Goal: Check status: Check status

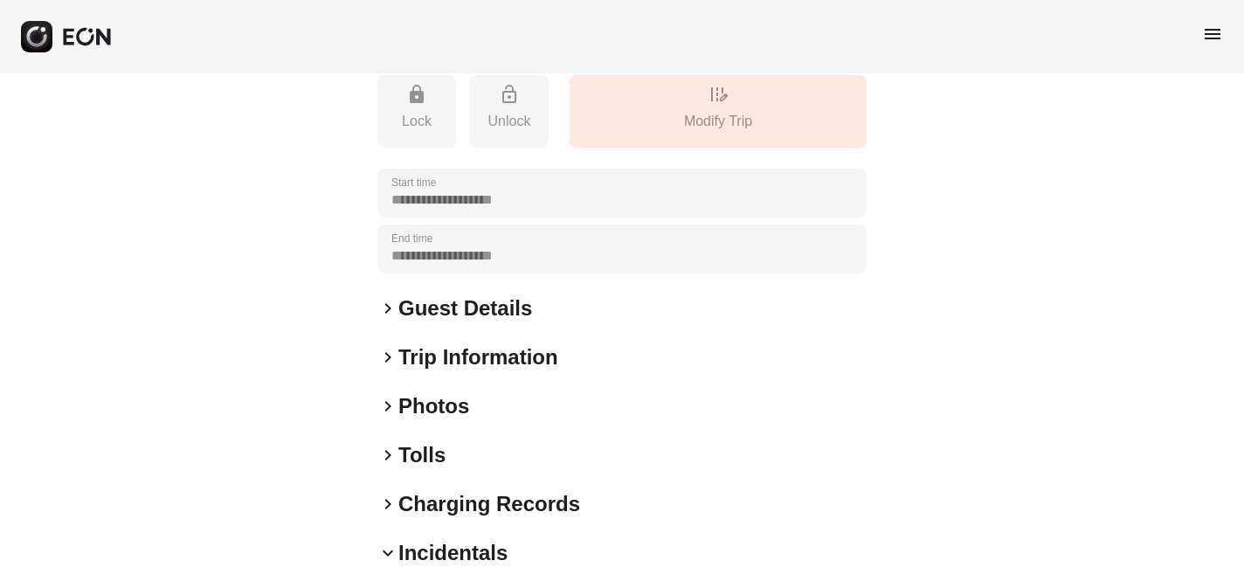
scroll to position [284, 0]
click at [388, 405] on span "keyboard_arrow_right" at bounding box center [387, 405] width 21 height 21
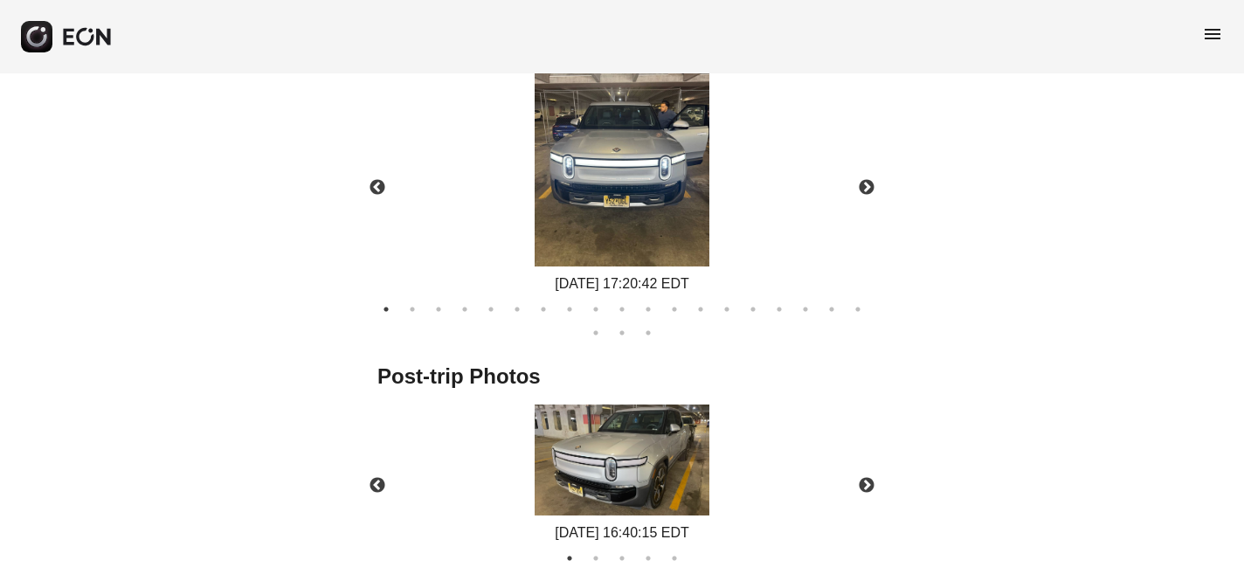
scroll to position [932, 0]
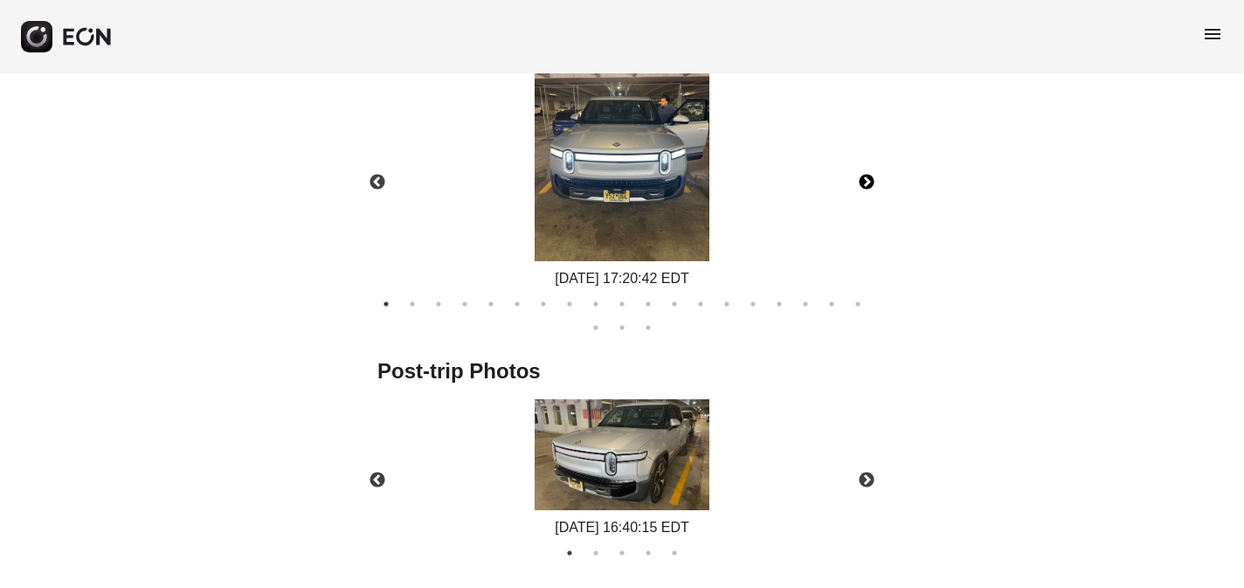
click at [862, 179] on button "Next" at bounding box center [866, 182] width 61 height 61
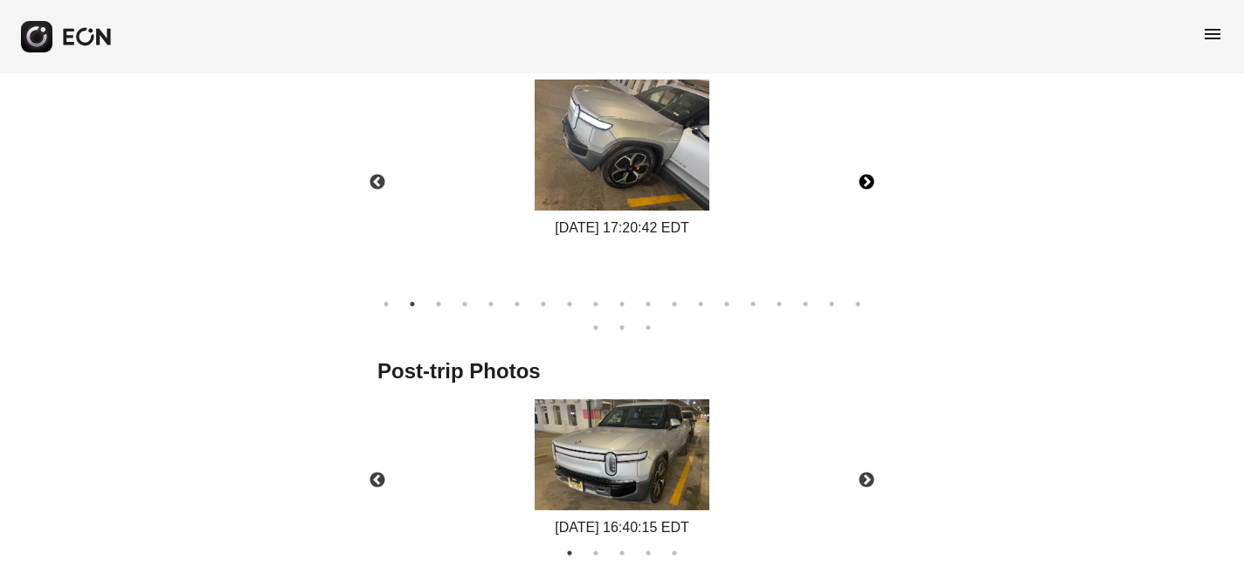
click at [862, 179] on button "Next" at bounding box center [866, 182] width 61 height 61
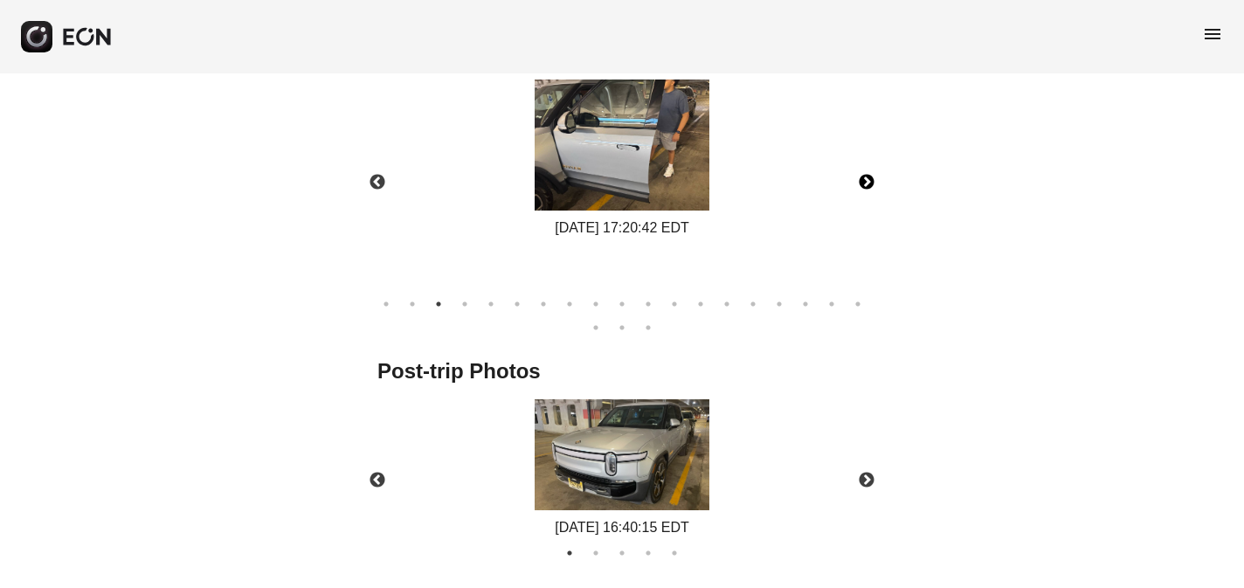
click at [862, 179] on button "Next" at bounding box center [866, 182] width 61 height 61
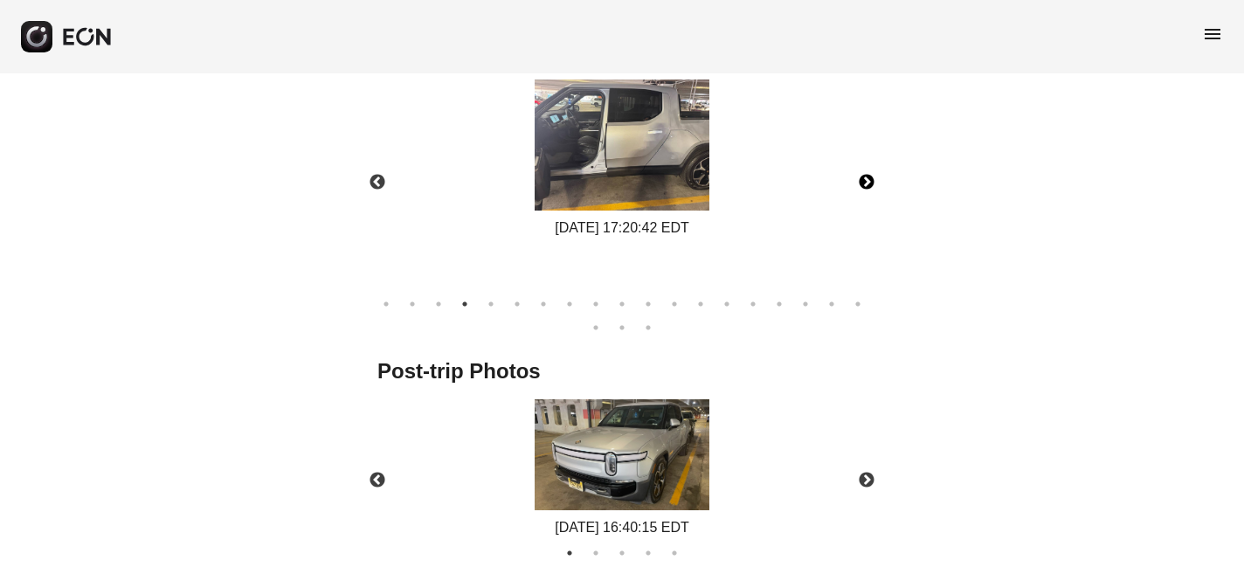
click at [862, 183] on button "Next" at bounding box center [866, 182] width 61 height 61
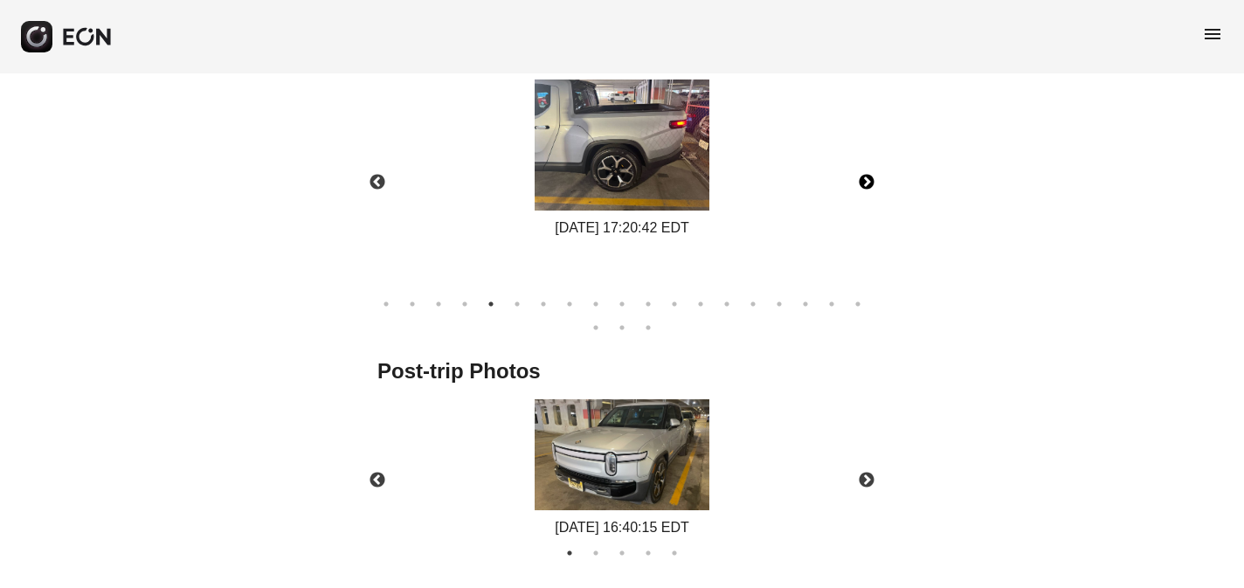
click at [868, 184] on button "Next" at bounding box center [866, 182] width 61 height 61
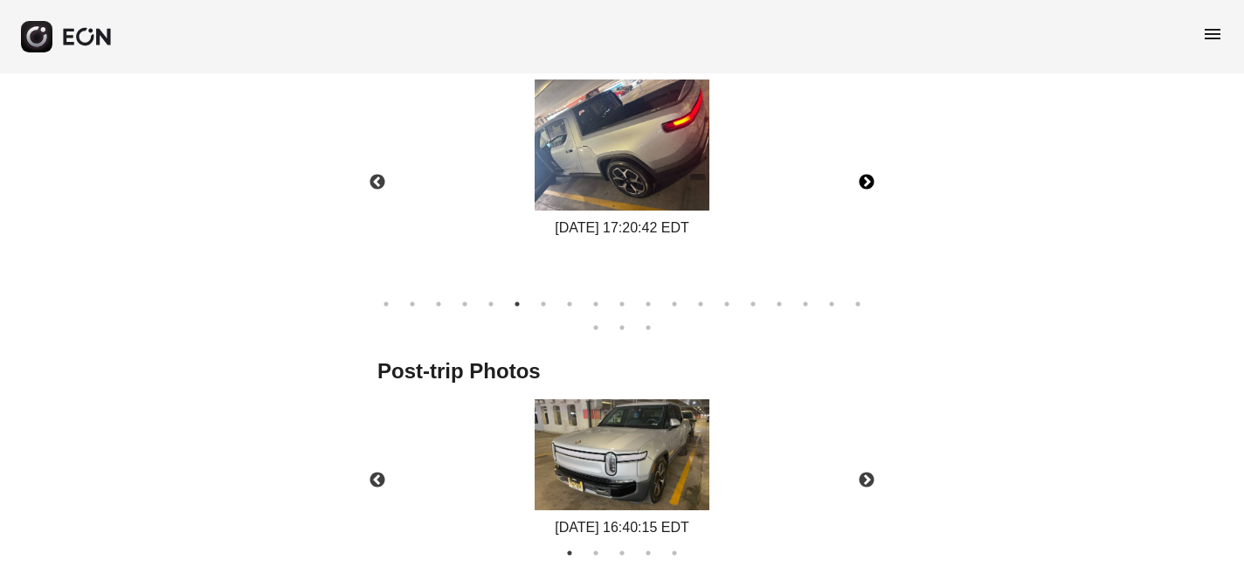
click at [868, 184] on button "Next" at bounding box center [866, 182] width 61 height 61
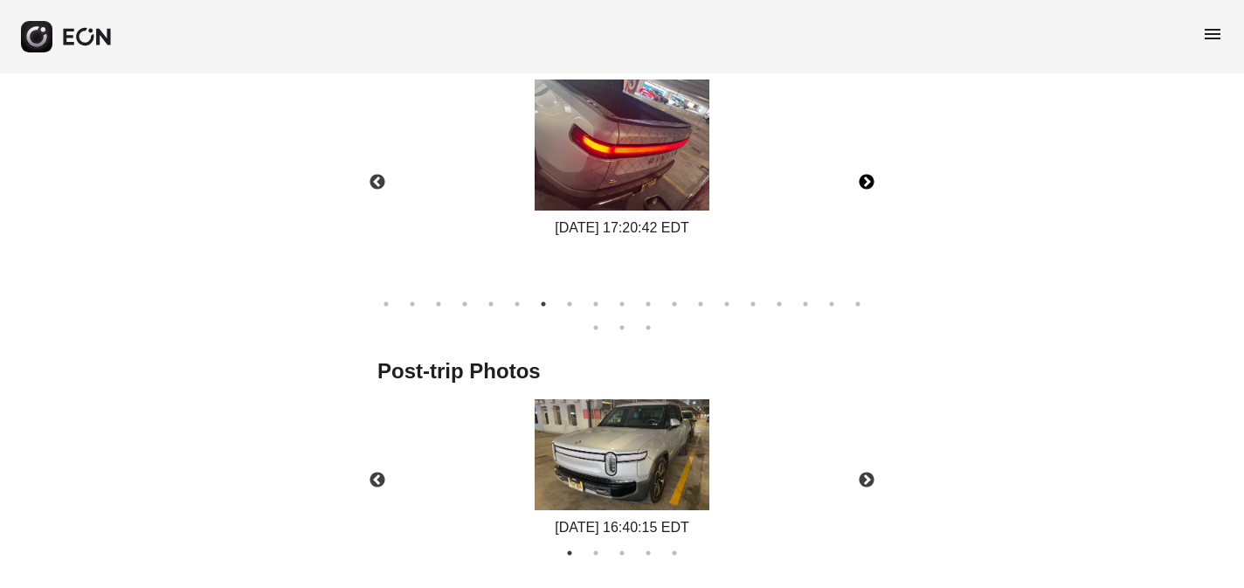
click at [868, 184] on button "Next" at bounding box center [866, 182] width 61 height 61
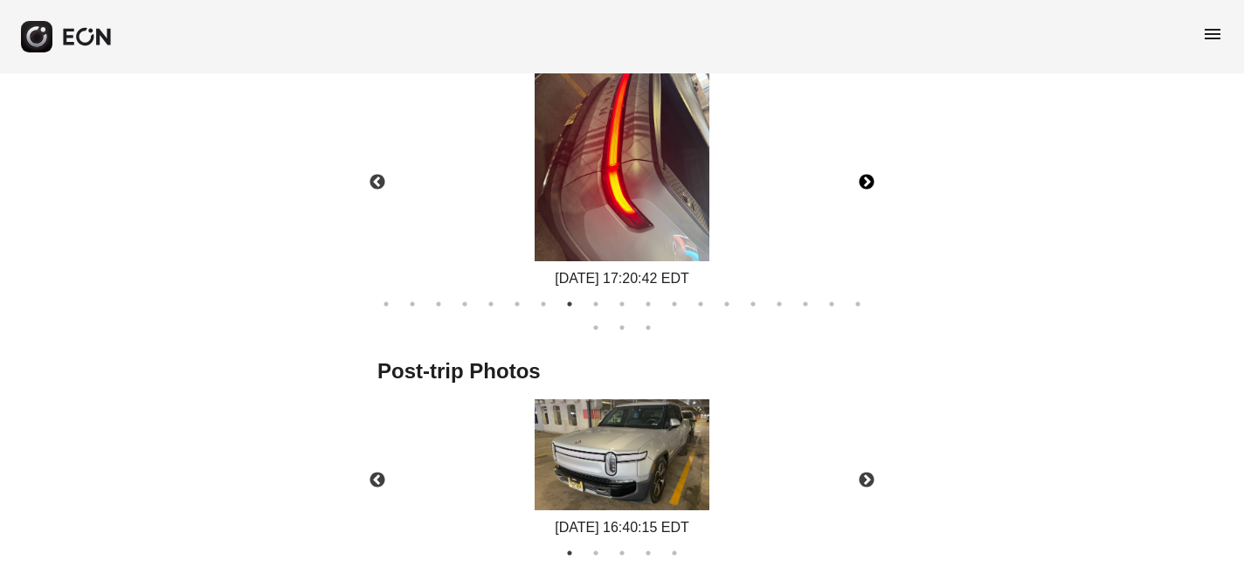
click at [868, 184] on button "Next" at bounding box center [866, 182] width 61 height 61
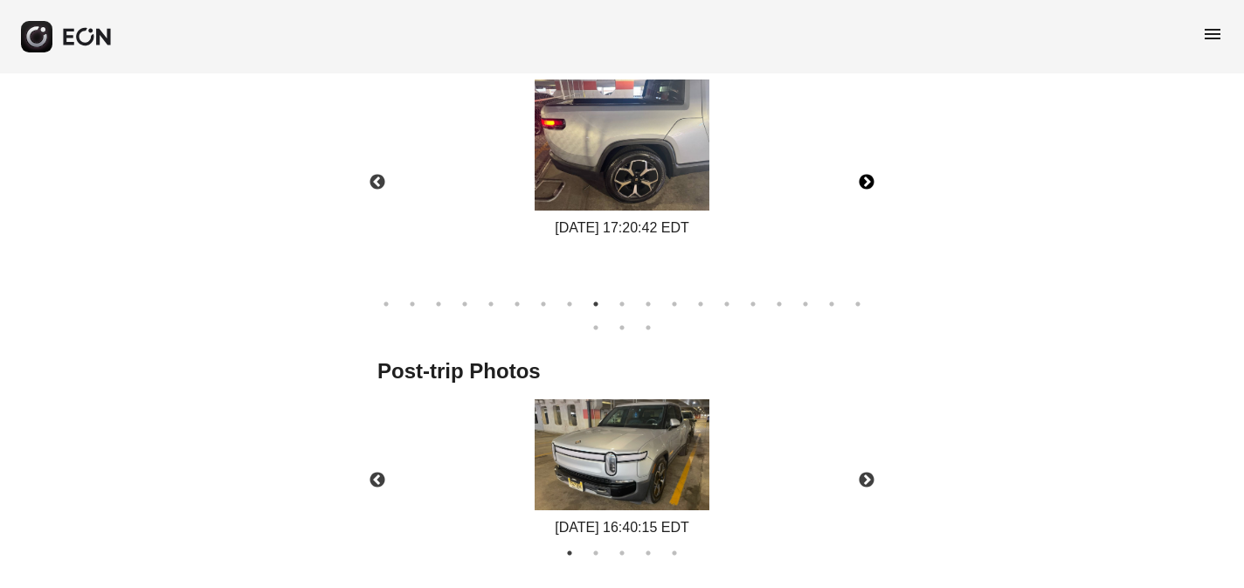
click at [868, 184] on button "Next" at bounding box center [866, 182] width 61 height 61
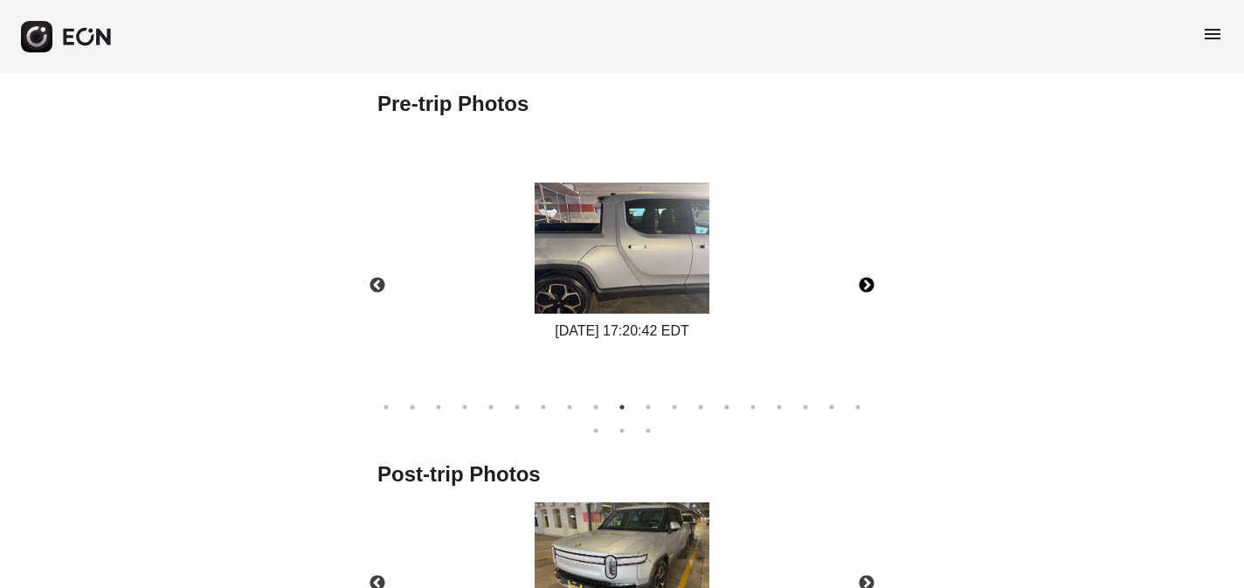
scroll to position [819, 0]
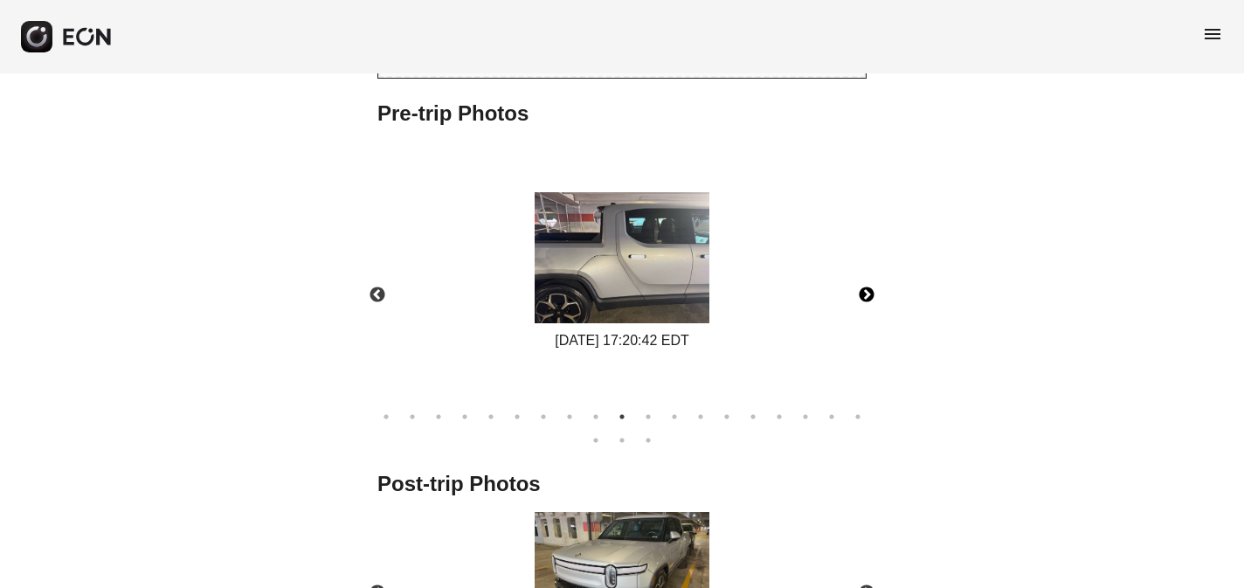
click at [869, 294] on button "Next" at bounding box center [866, 295] width 61 height 61
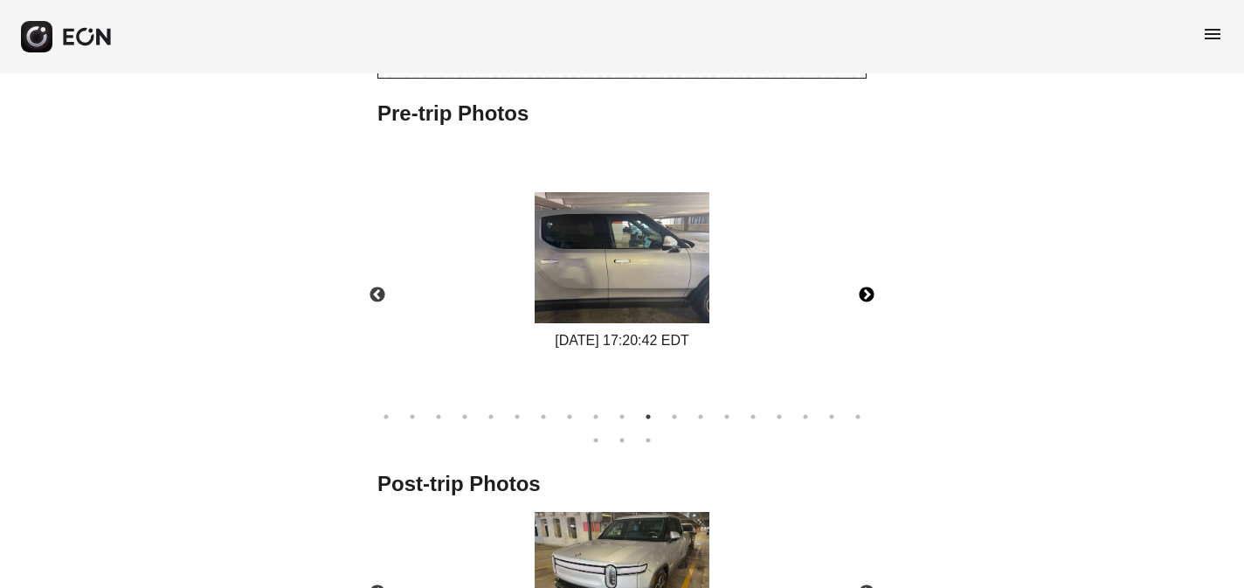
click at [869, 296] on button "Next" at bounding box center [866, 295] width 61 height 61
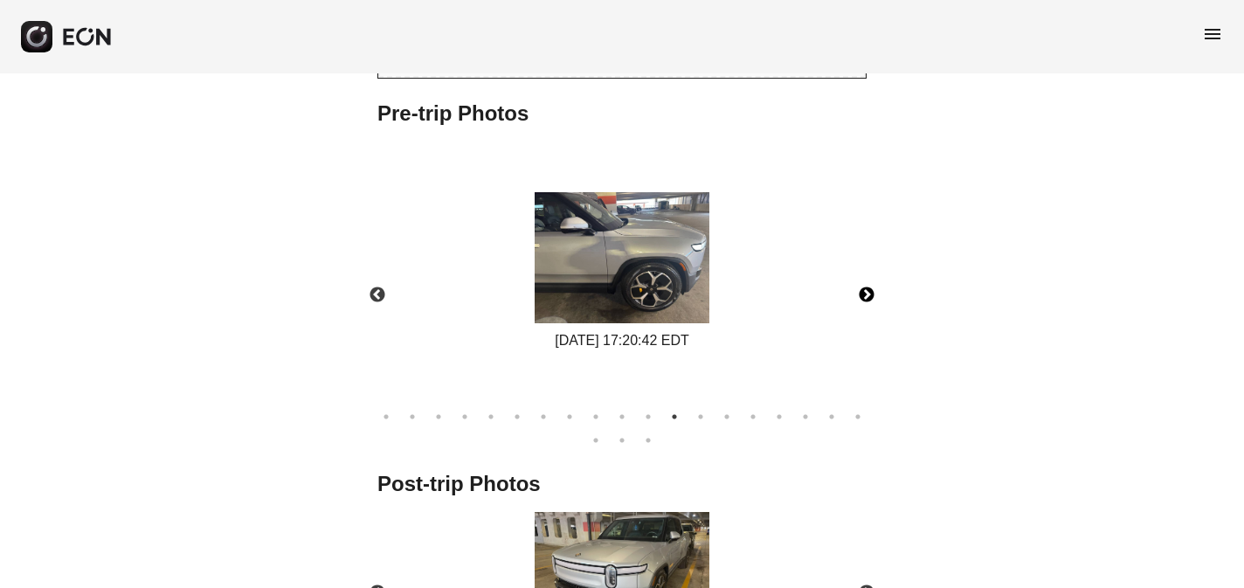
click at [869, 296] on button "Next" at bounding box center [866, 295] width 61 height 61
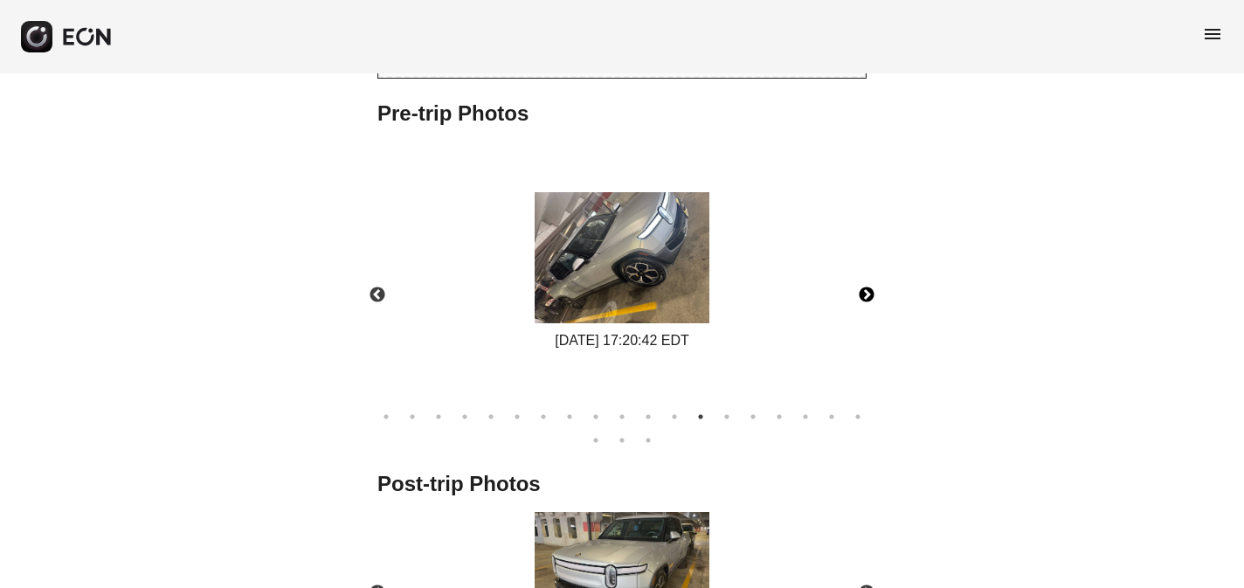
click at [869, 296] on button "Next" at bounding box center [866, 295] width 61 height 61
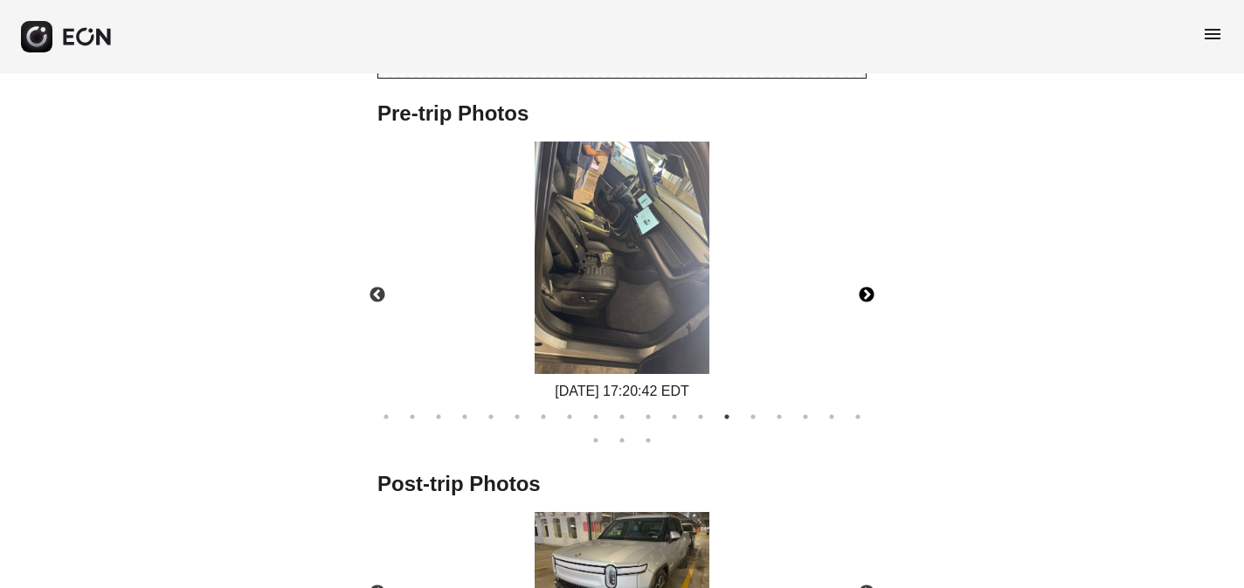
click at [657, 190] on img at bounding box center [622, 258] width 175 height 233
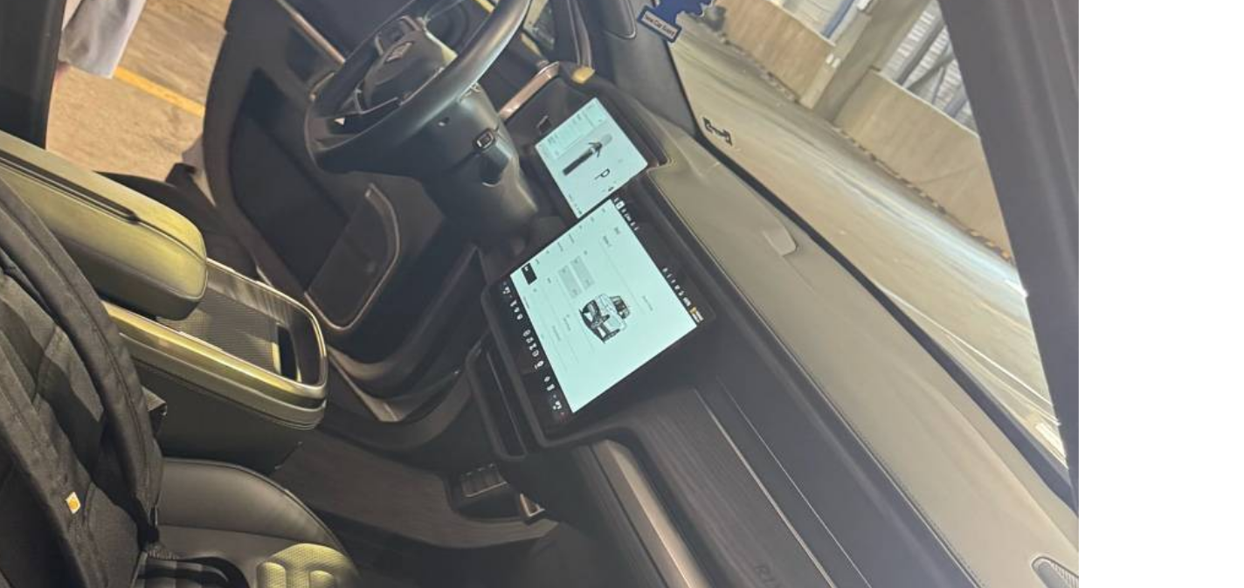
click at [731, 146] on img at bounding box center [622, 294] width 441 height 588
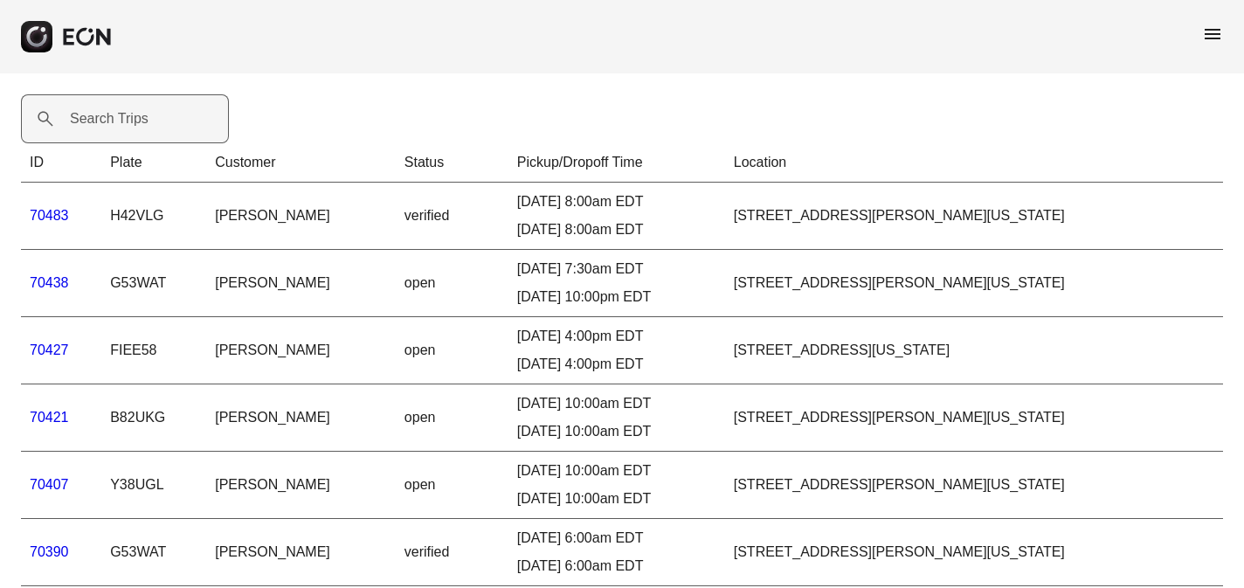
click at [85, 121] on label "Search Trips" at bounding box center [109, 118] width 79 height 21
click at [85, 121] on Trips "Search Trips" at bounding box center [125, 118] width 208 height 49
paste Trips "*****"
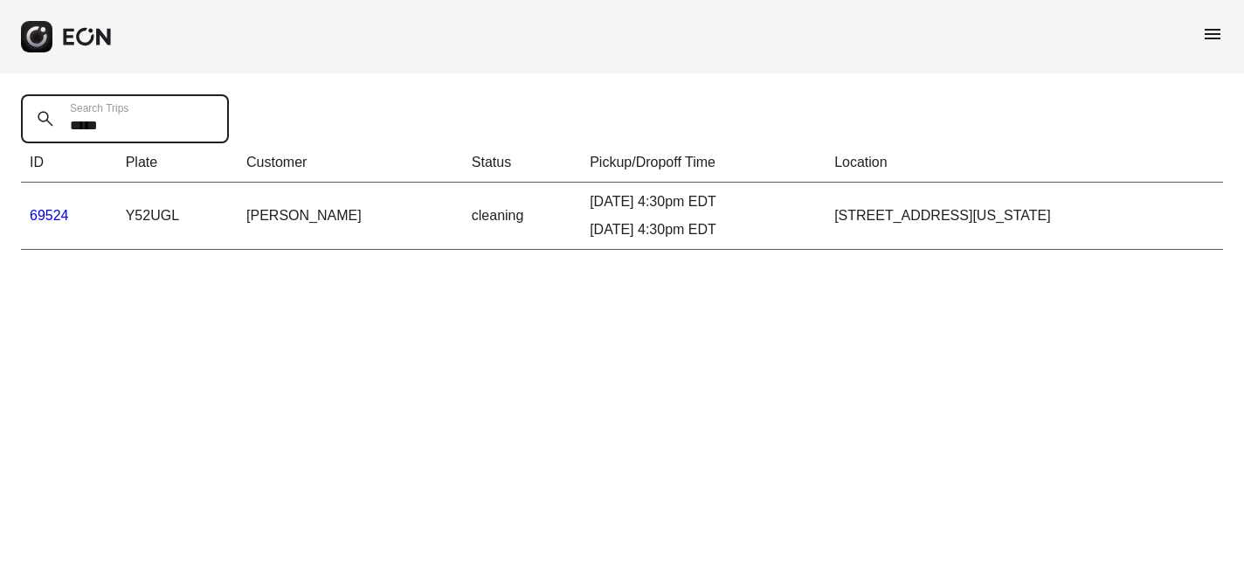
type Trips "*****"
click at [44, 211] on link "69524" at bounding box center [49, 215] width 39 height 15
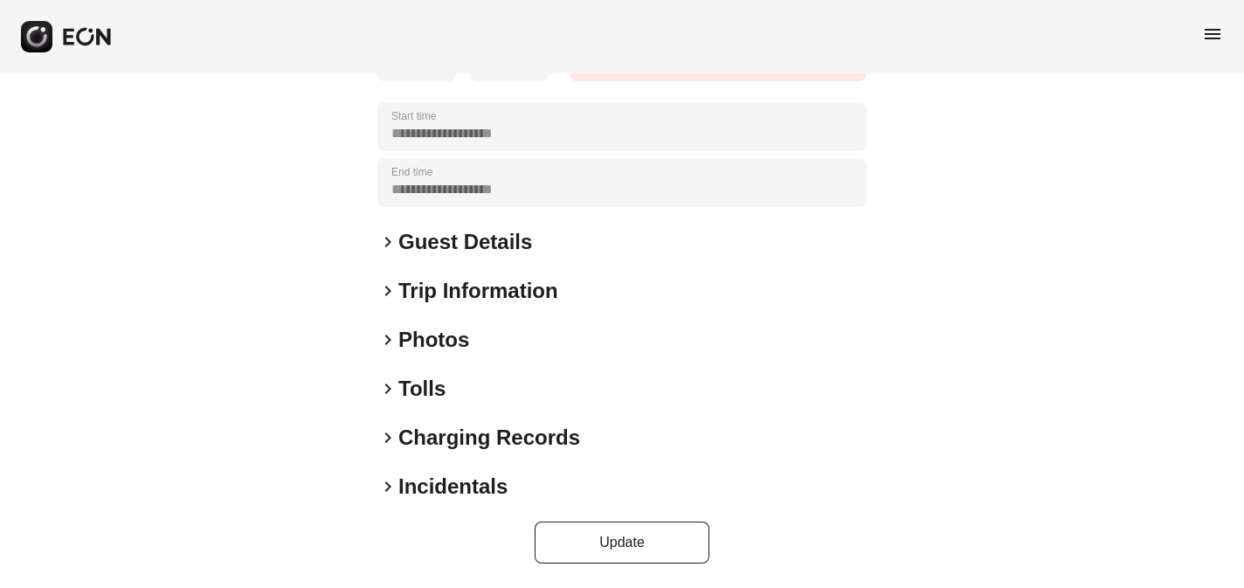
scroll to position [351, 0]
click at [389, 337] on span "keyboard_arrow_right" at bounding box center [387, 339] width 21 height 21
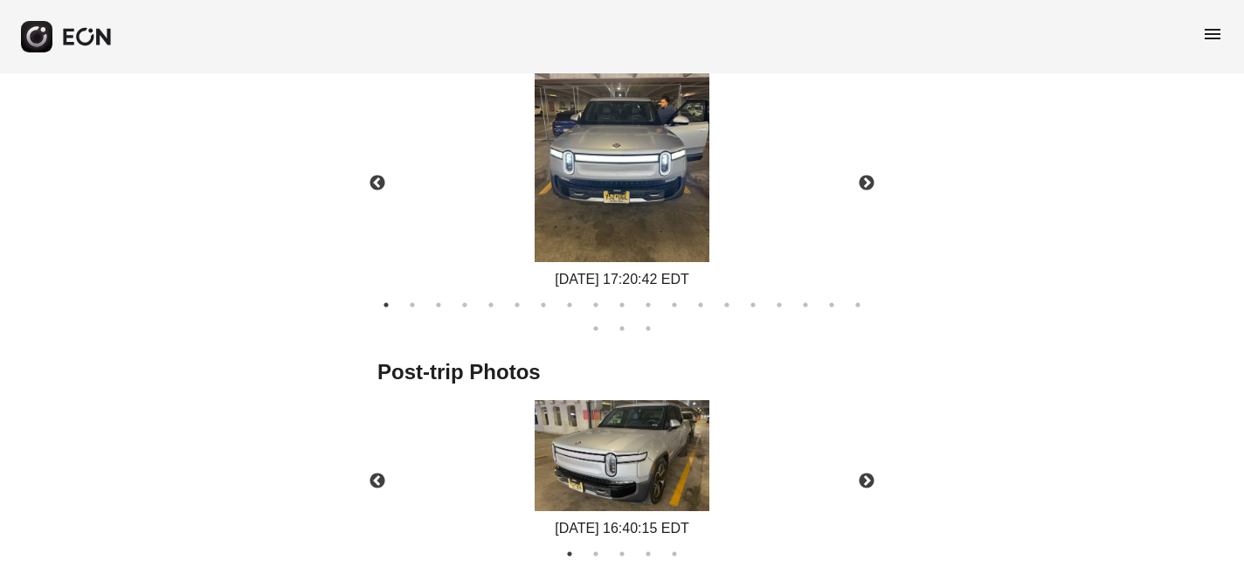
scroll to position [924, 0]
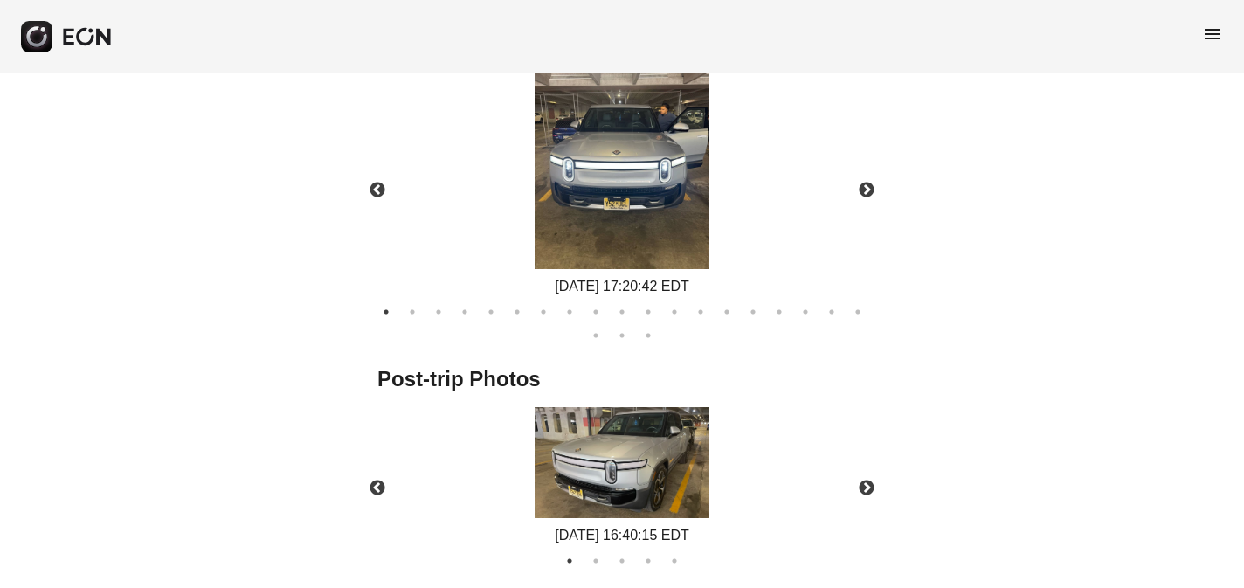
click at [641, 163] on img at bounding box center [622, 153] width 175 height 233
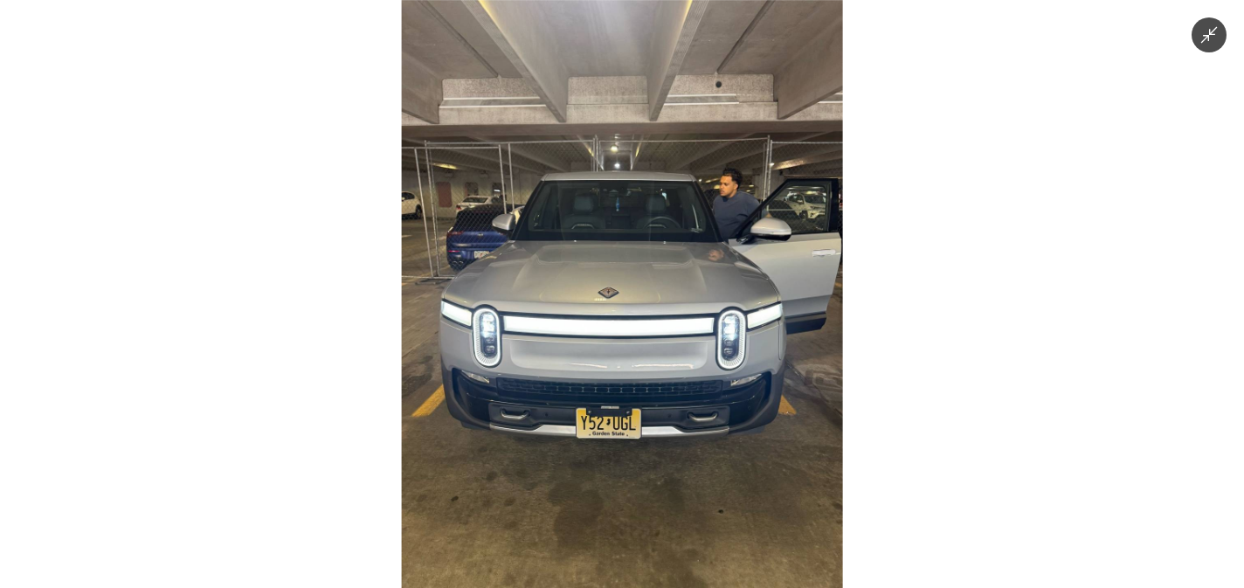
click at [689, 223] on img at bounding box center [622, 294] width 441 height 588
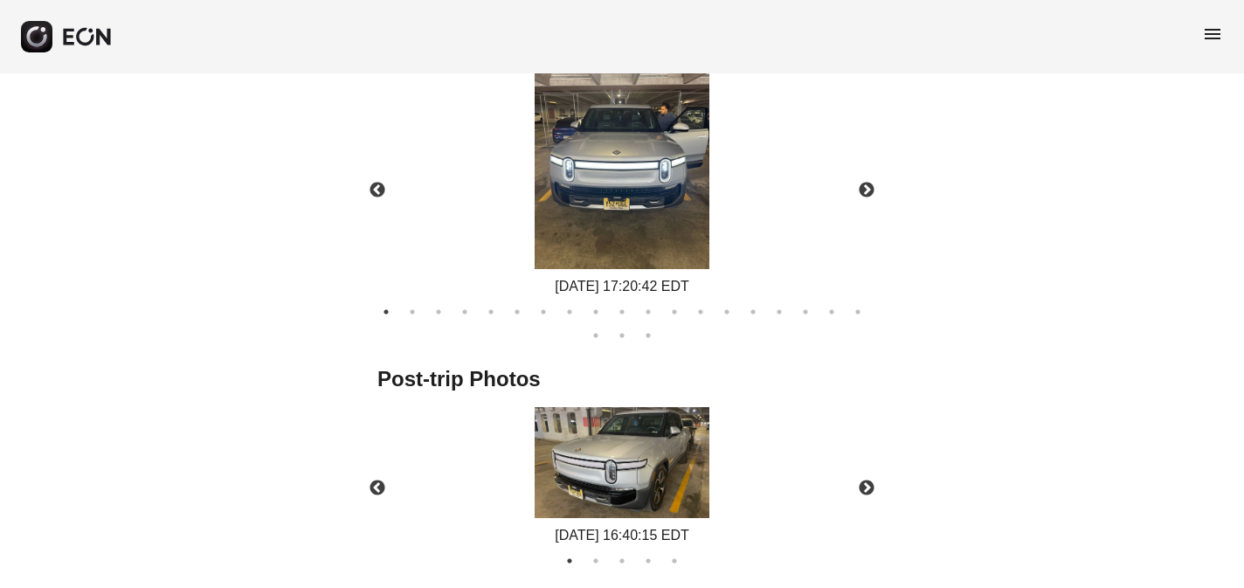
click at [689, 223] on img at bounding box center [622, 153] width 175 height 233
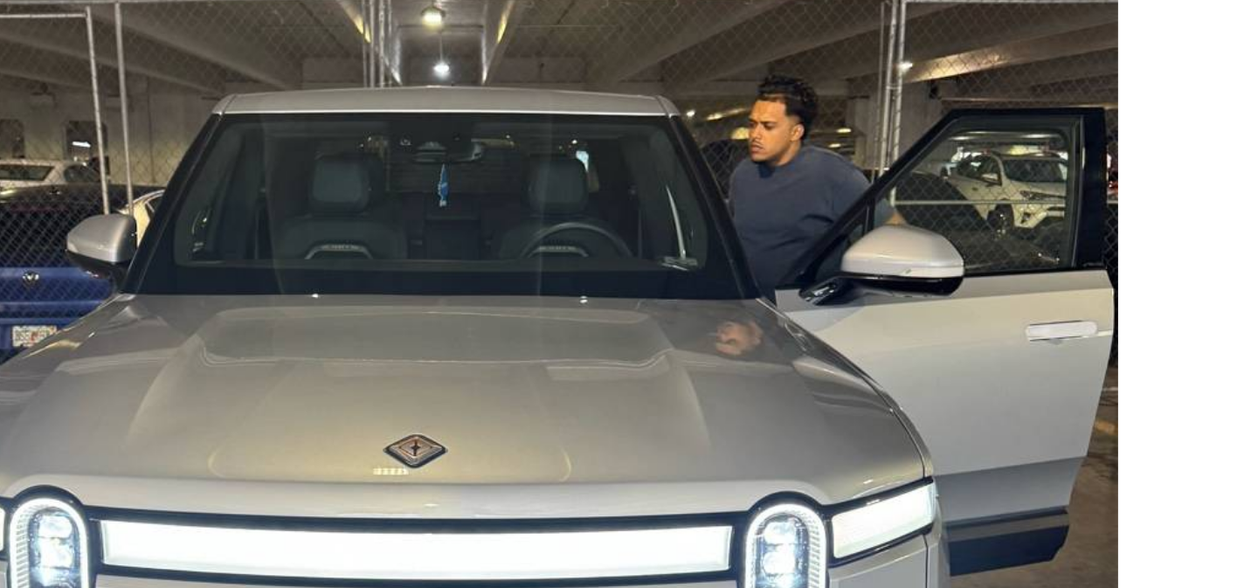
click at [699, 231] on img at bounding box center [622, 294] width 441 height 588
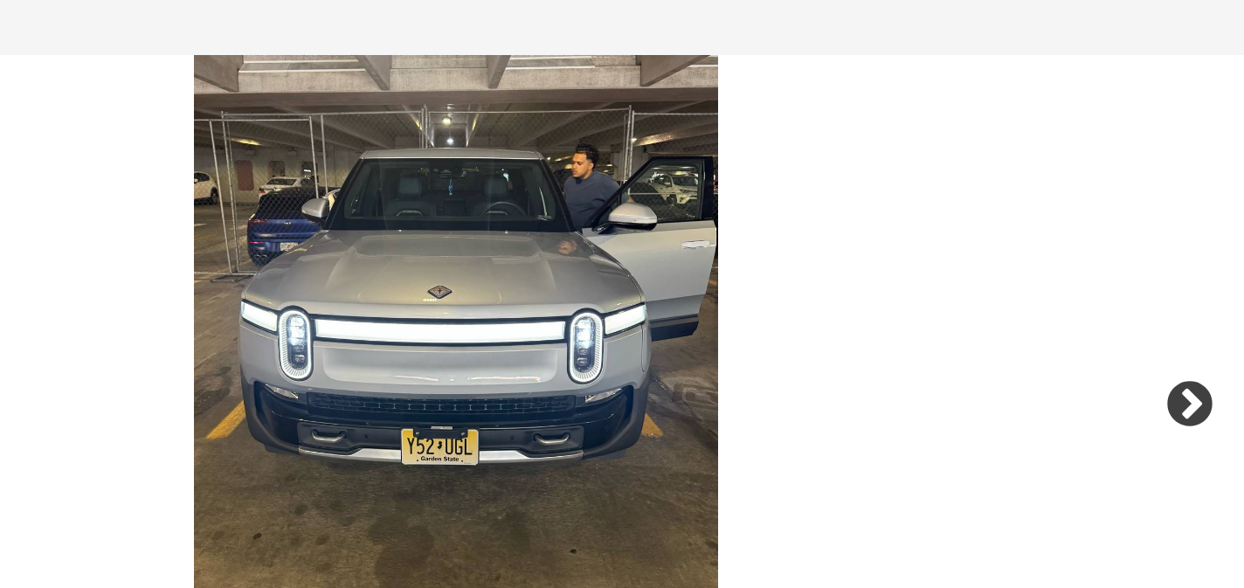
click at [652, 131] on img at bounding box center [622, 153] width 175 height 233
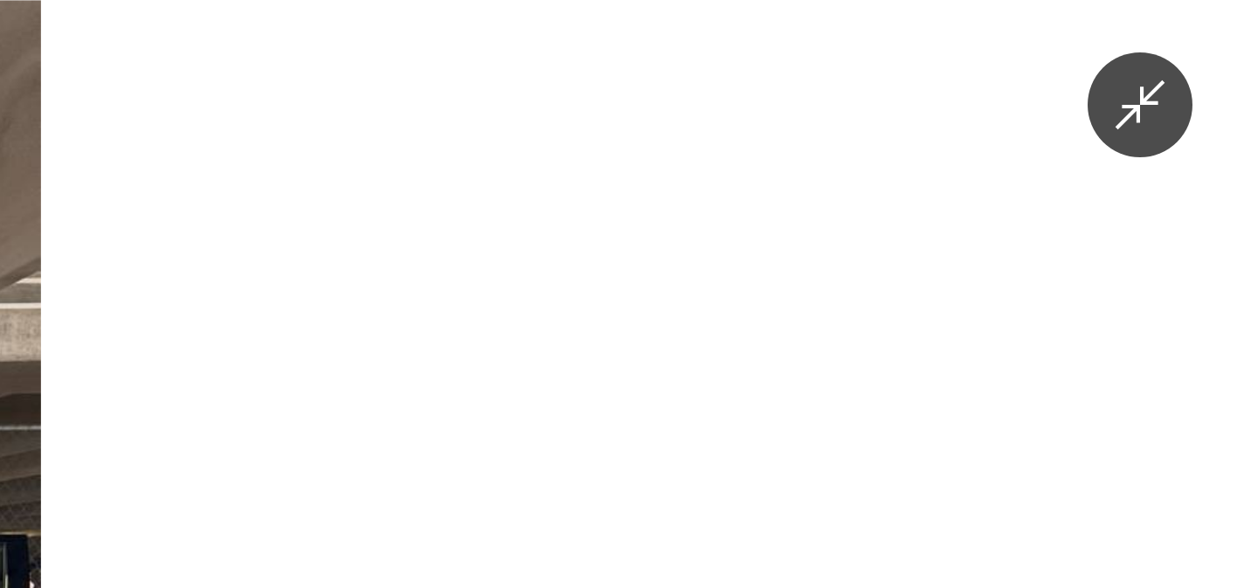
click at [1011, 76] on div at bounding box center [622, 294] width 1244 height 588
